Goal: Task Accomplishment & Management: Use online tool/utility

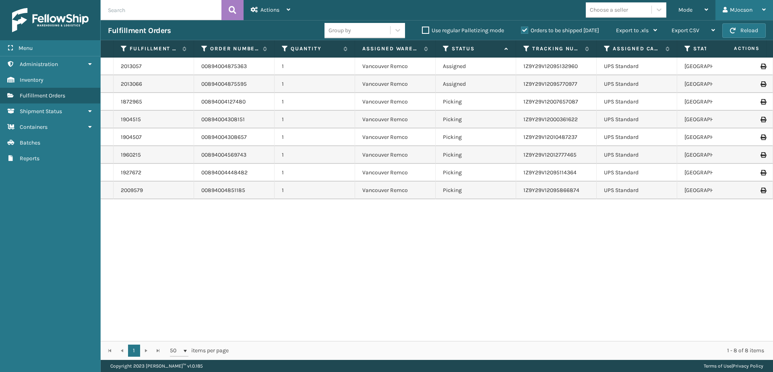
click at [750, 19] on div "MJocson" at bounding box center [744, 10] width 43 height 20
click at [747, 30] on li "Log Out" at bounding box center [719, 32] width 108 height 22
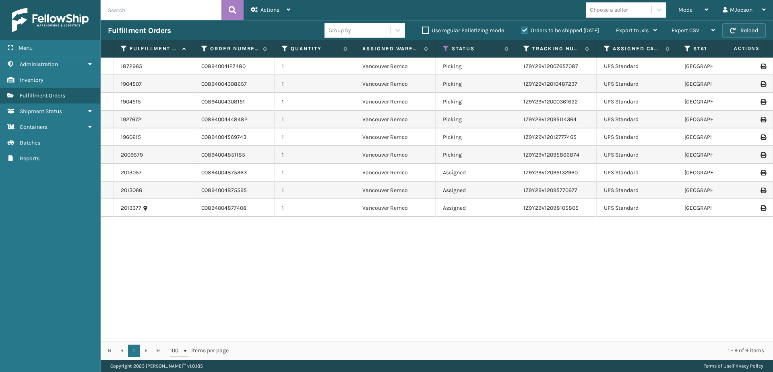
click at [752, 27] on button "Reload" at bounding box center [743, 30] width 43 height 14
click at [737, 27] on button "Reload" at bounding box center [743, 30] width 43 height 14
click at [22, 147] on link "Batches" at bounding box center [50, 143] width 100 height 16
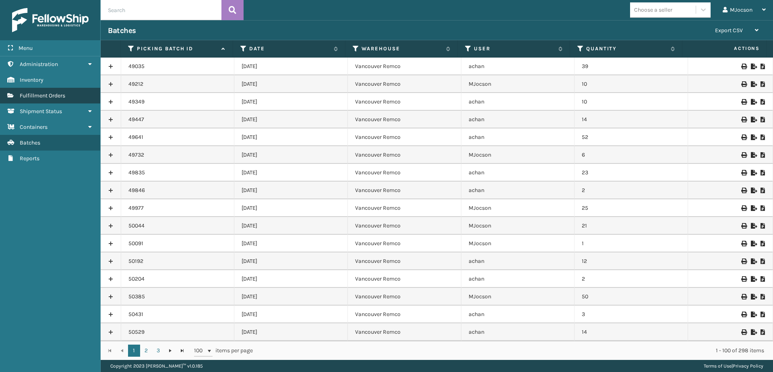
click at [50, 95] on span "Fulfillment Orders" at bounding box center [42, 95] width 45 height 7
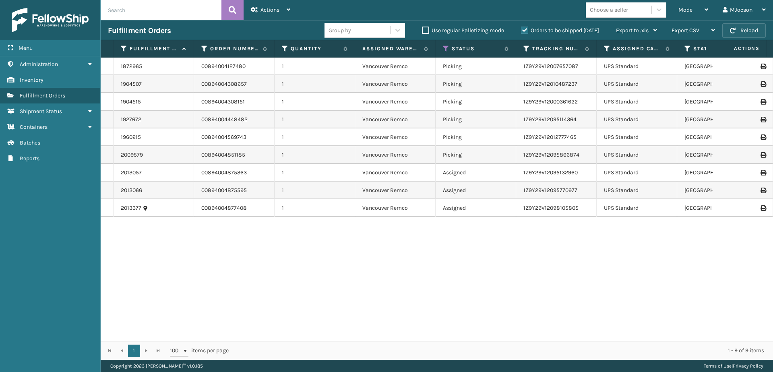
click at [739, 33] on button "Reload" at bounding box center [743, 30] width 43 height 14
click at [37, 94] on span "Fulfillment Orders" at bounding box center [42, 95] width 45 height 7
click at [25, 147] on link "Reports Batches" at bounding box center [50, 143] width 100 height 16
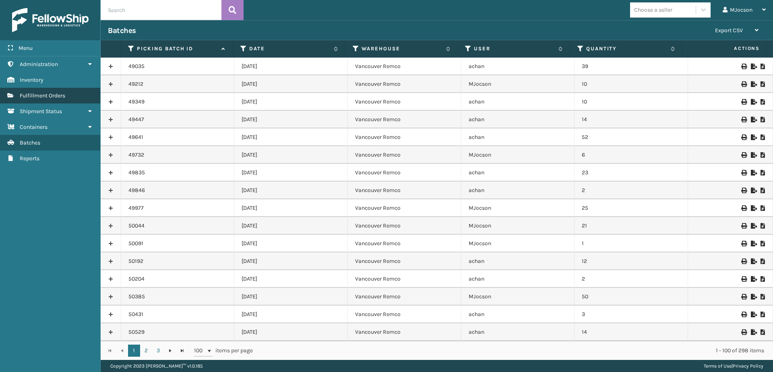
click at [49, 93] on span "Fulfillment Orders" at bounding box center [42, 95] width 45 height 7
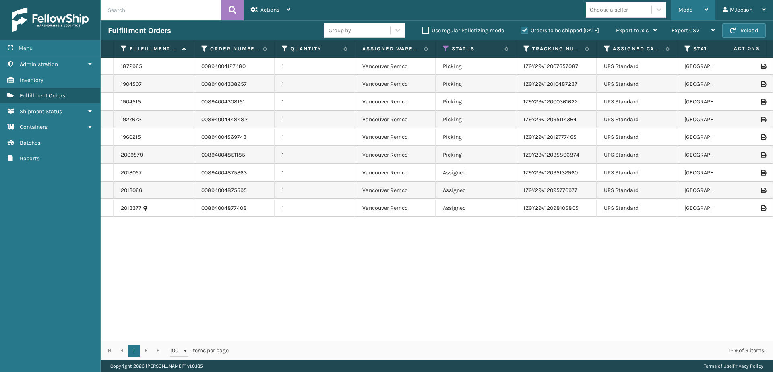
click at [701, 10] on div "Mode" at bounding box center [693, 10] width 30 height 20
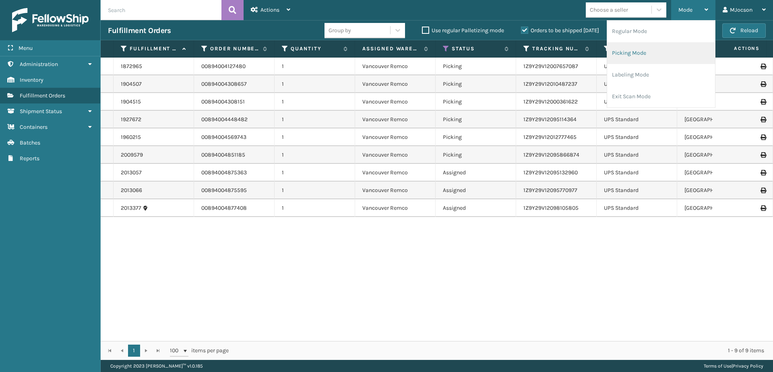
click at [653, 54] on li "Picking Mode" at bounding box center [661, 53] width 108 height 22
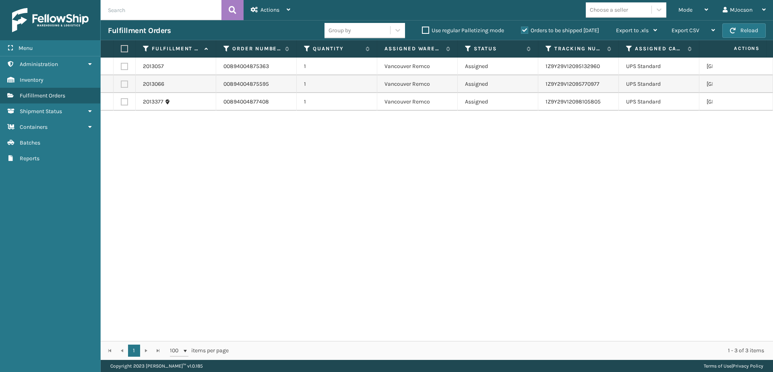
click at [124, 49] on label at bounding box center [123, 48] width 5 height 7
click at [121, 49] on input "checkbox" at bounding box center [121, 48] width 0 height 5
checkbox input "true"
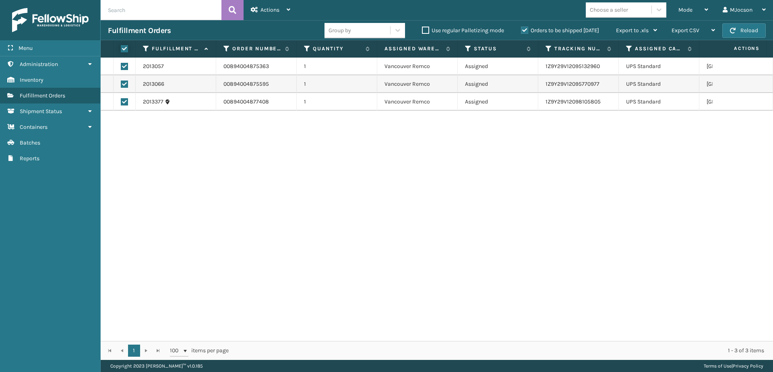
checkbox input "true"
click at [266, 12] on span "Actions" at bounding box center [269, 9] width 19 height 7
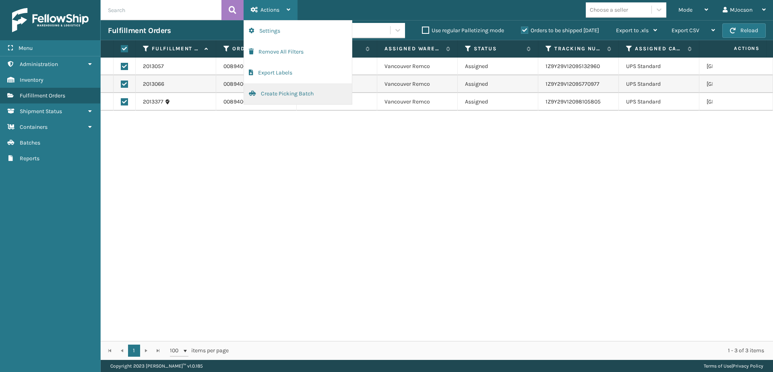
click at [280, 93] on button "Create Picking Batch" at bounding box center [298, 93] width 108 height 21
